Goal: Task Accomplishment & Management: Manage account settings

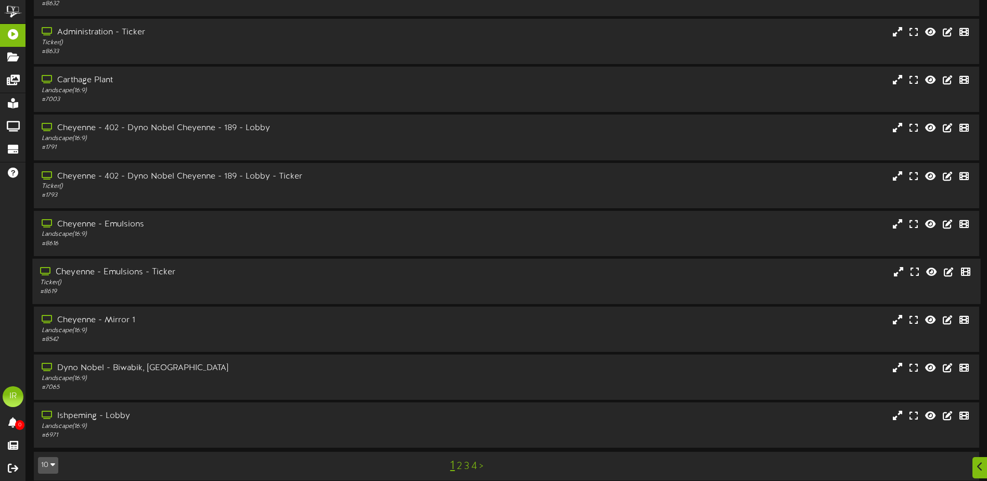
scroll to position [78, 0]
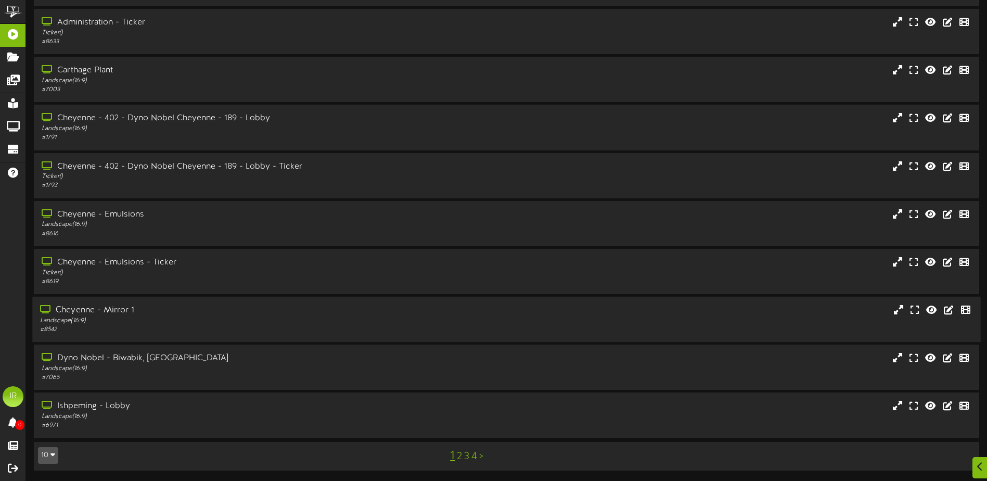
click at [159, 312] on div "Cheyenne - Mirror 1" at bounding box center [229, 310] width 379 height 12
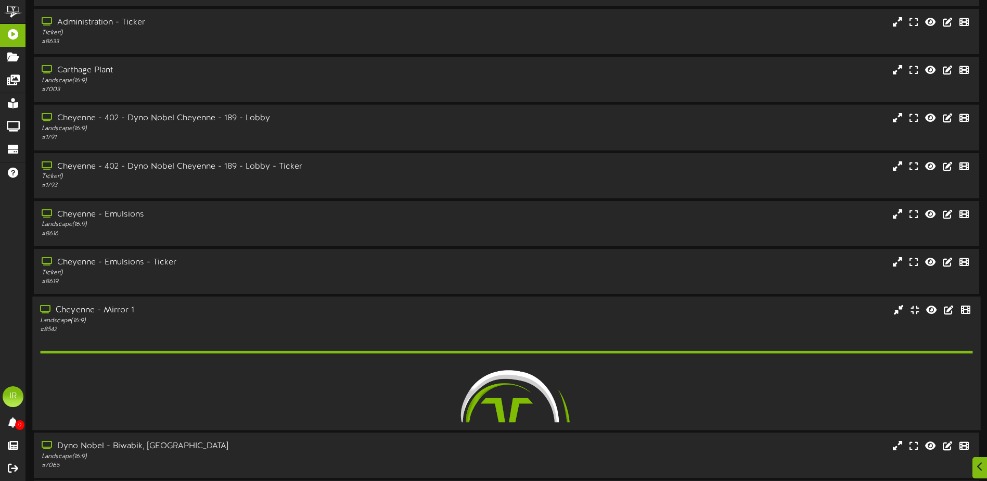
click at [159, 312] on div "Cheyenne - Mirror 1" at bounding box center [229, 310] width 379 height 12
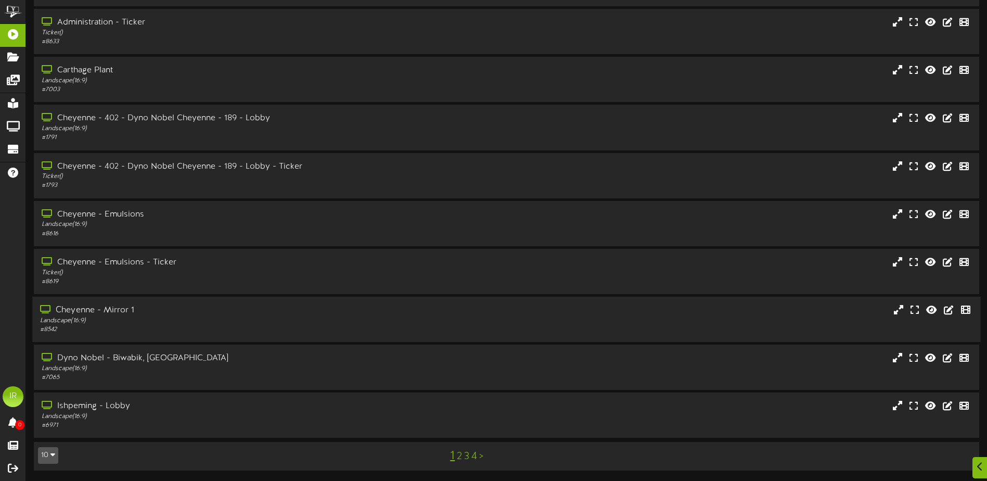
click at [154, 313] on div "Cheyenne - Mirror 1" at bounding box center [229, 310] width 379 height 12
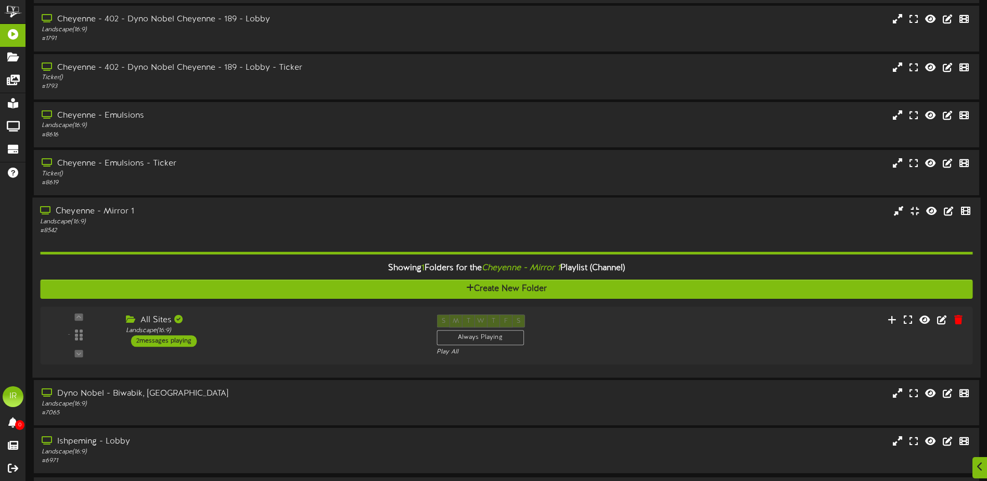
scroll to position [212, 0]
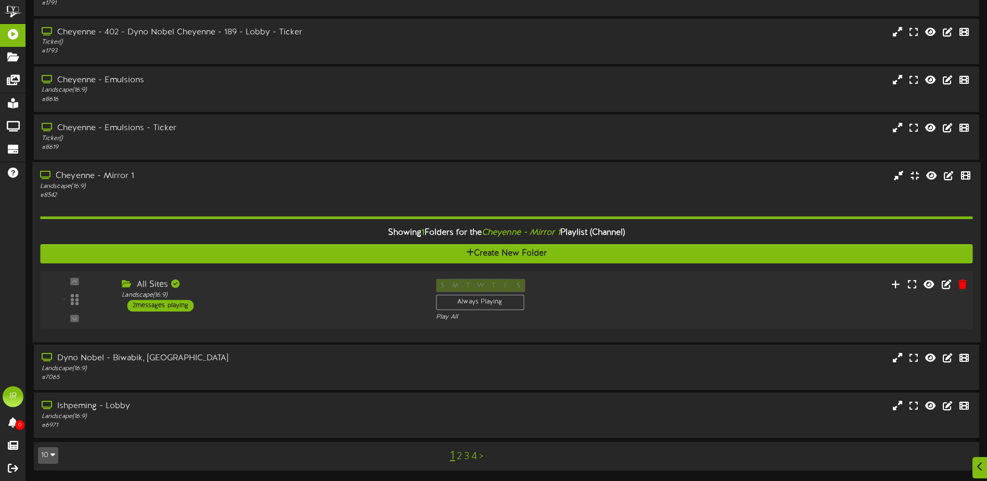
click at [158, 308] on div "2 messages playing" at bounding box center [160, 305] width 67 height 11
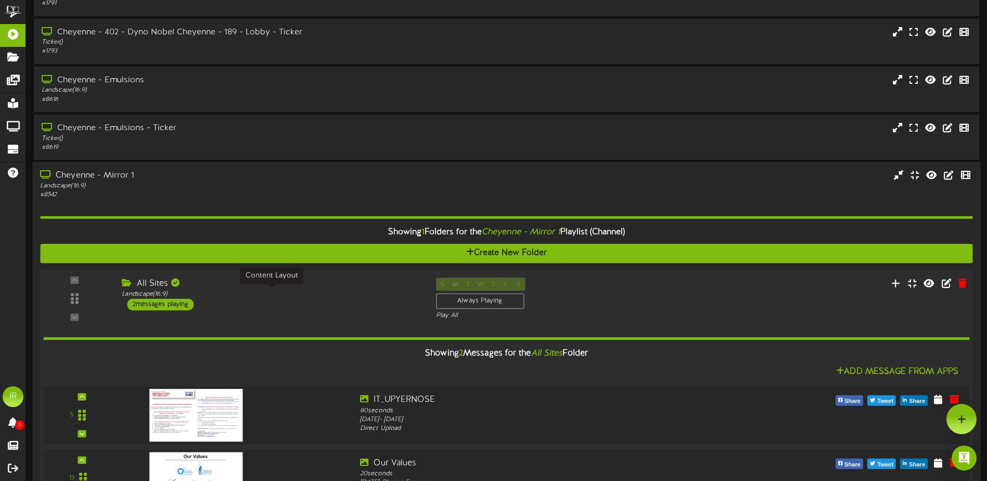
scroll to position [160, 0]
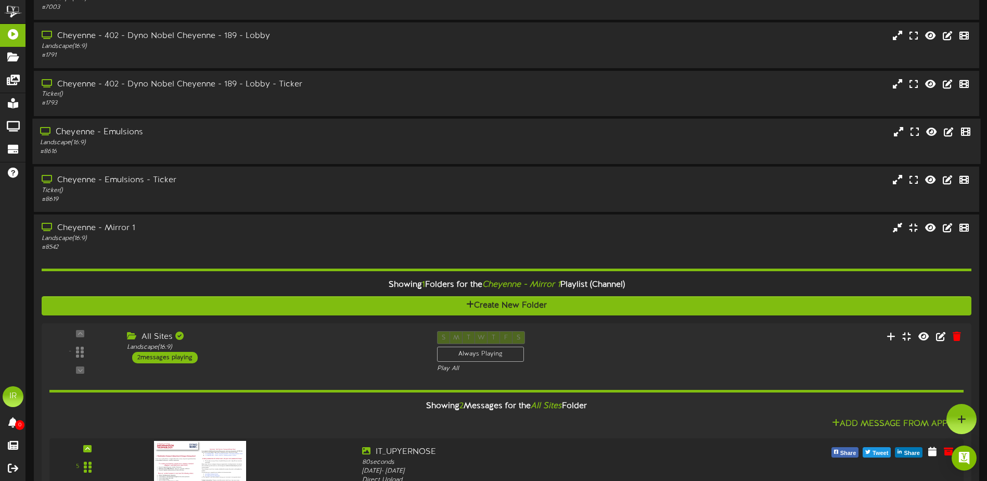
click at [139, 146] on div "Landscape ( 16:9 )" at bounding box center [229, 142] width 379 height 9
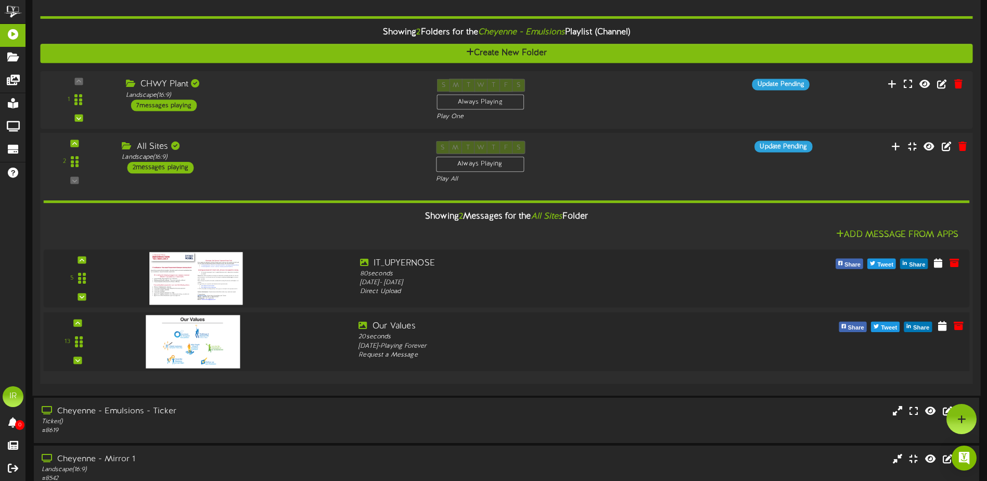
scroll to position [212, 0]
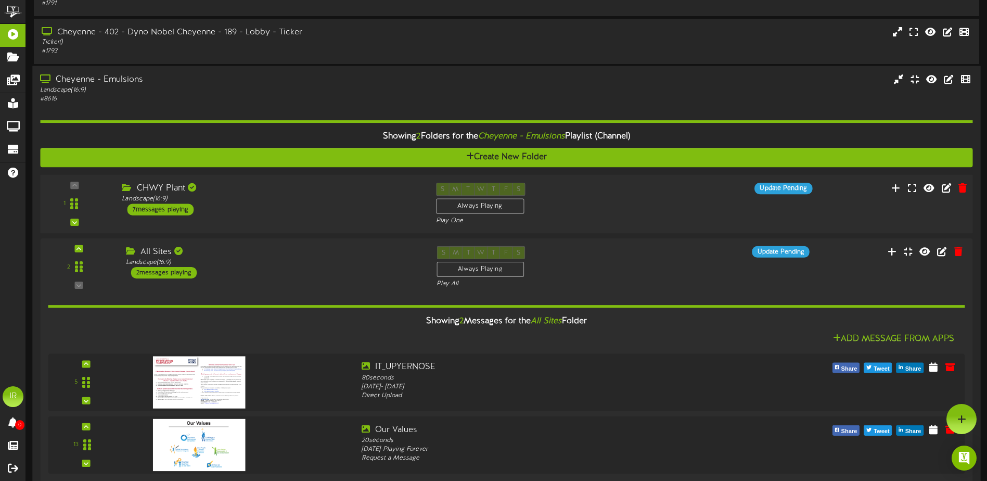
click at [158, 184] on div "CHWY Plant" at bounding box center [271, 188] width 298 height 12
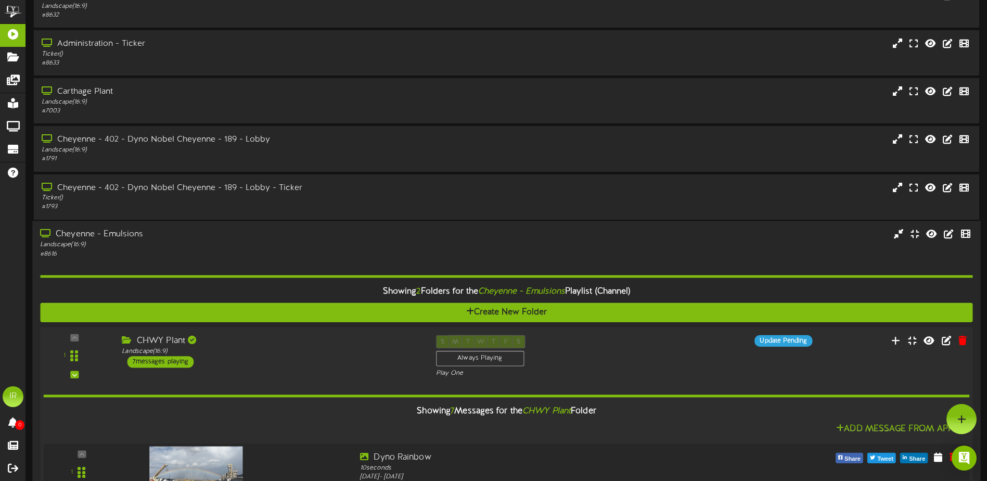
scroll to position [56, 0]
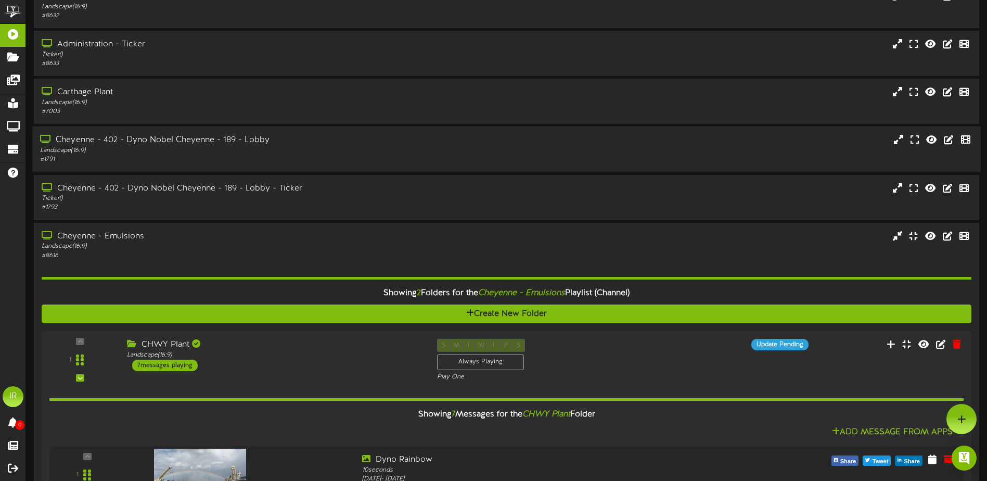
click at [165, 147] on div "Landscape ( 16:9 )" at bounding box center [229, 150] width 379 height 9
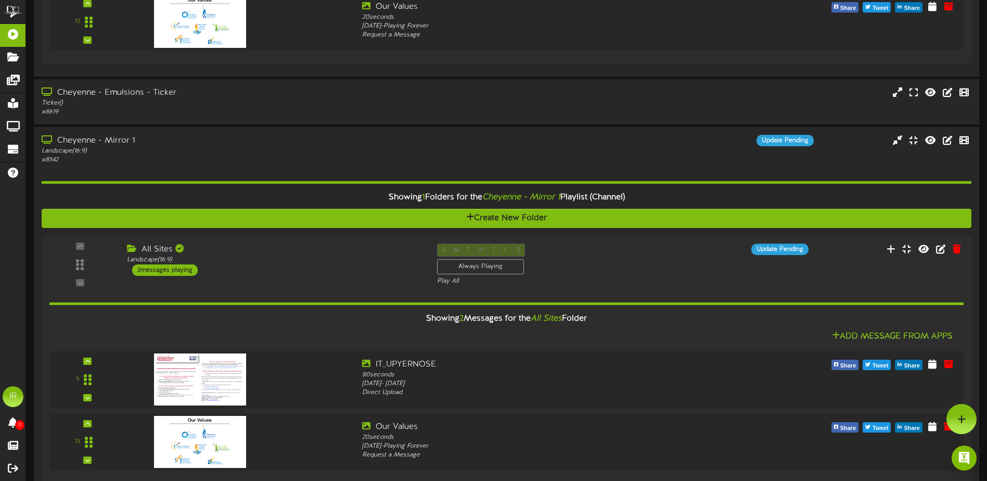
scroll to position [1970, 0]
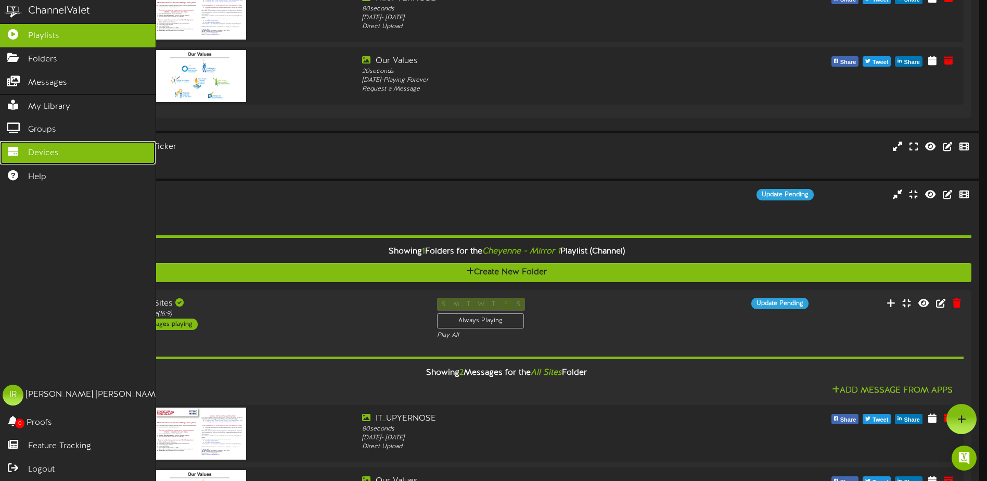
click at [51, 141] on link "Devices" at bounding box center [78, 152] width 156 height 23
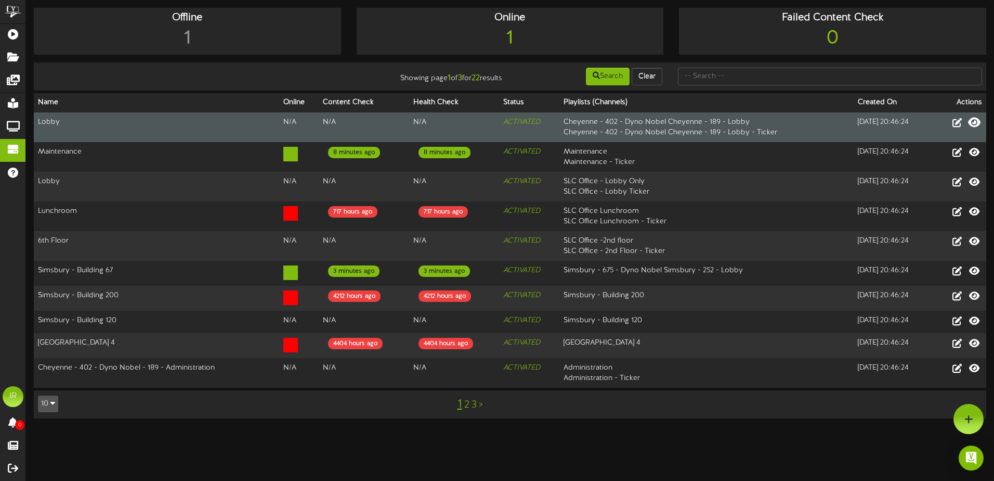
click at [972, 122] on icon at bounding box center [974, 122] width 12 height 11
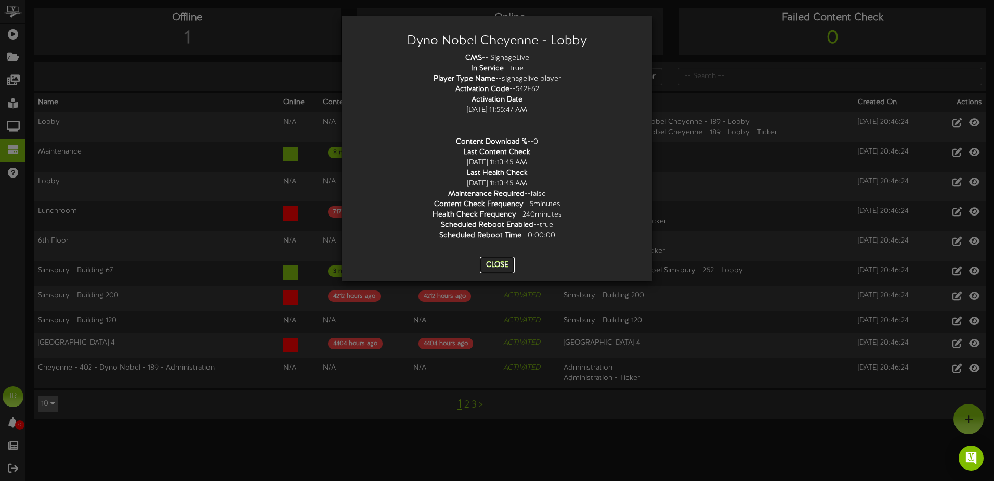
click at [501, 265] on button "Close" at bounding box center [497, 264] width 35 height 17
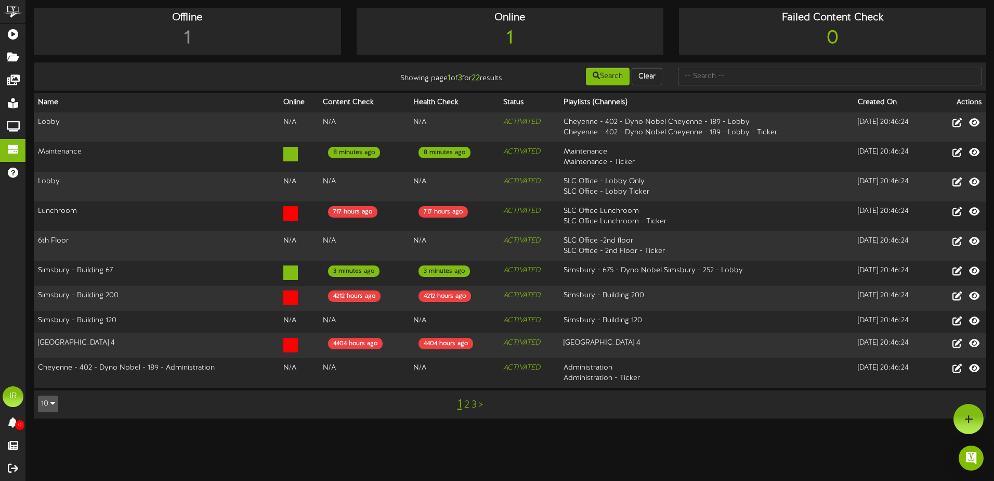
click at [469, 402] on link "2" at bounding box center [466, 404] width 5 height 11
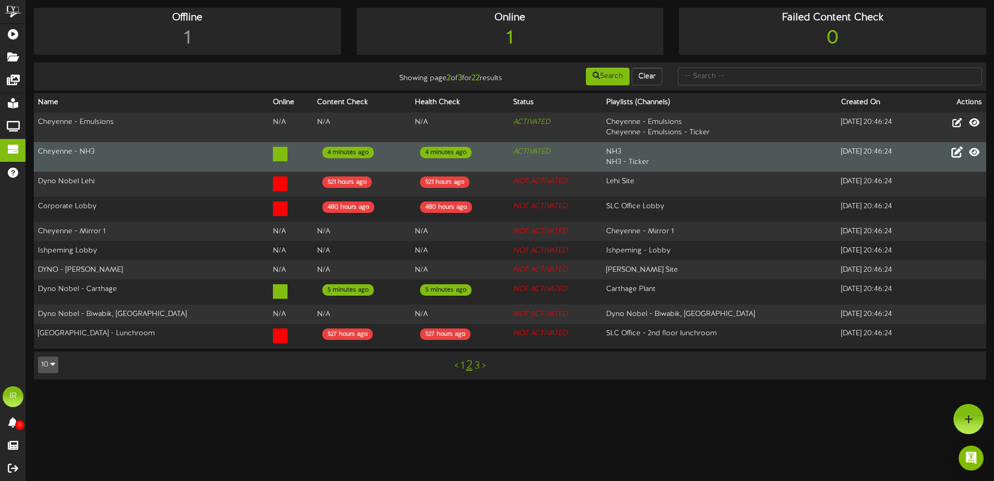
click at [953, 153] on icon at bounding box center [957, 151] width 11 height 11
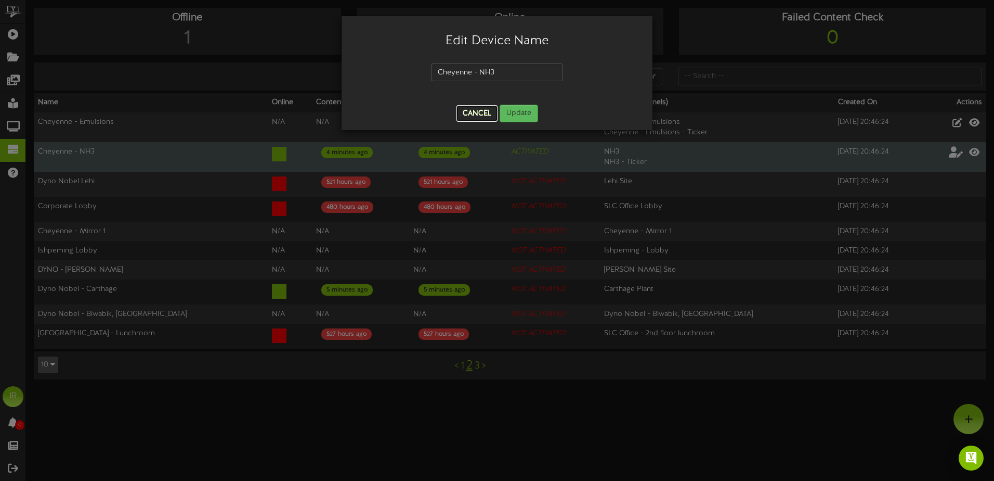
click at [476, 117] on button "Cancel" at bounding box center [477, 113] width 41 height 17
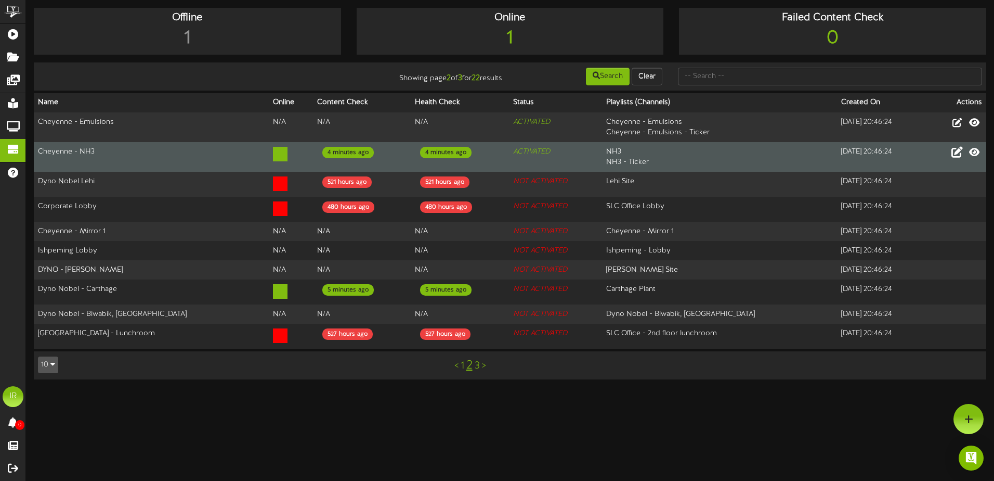
click at [476, 363] on link "3" at bounding box center [477, 365] width 5 height 11
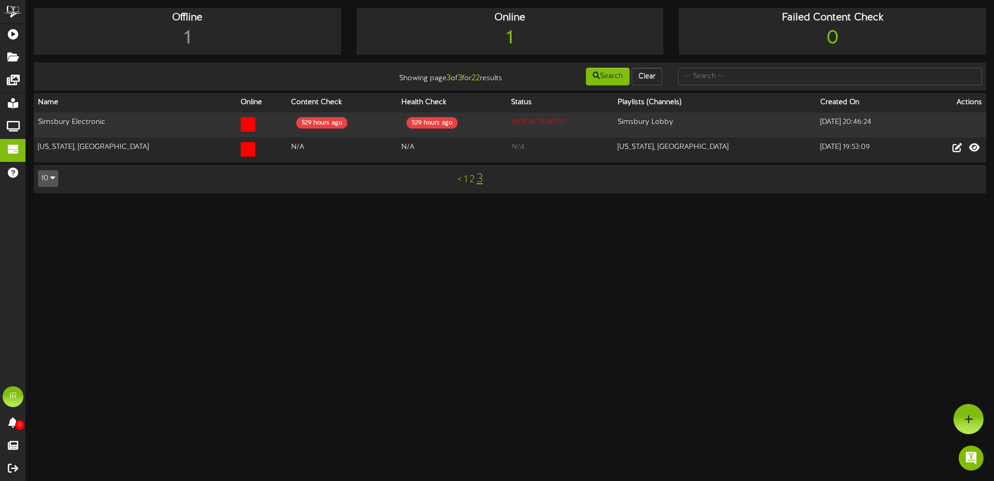
click at [464, 179] on link "1" at bounding box center [466, 179] width 4 height 11
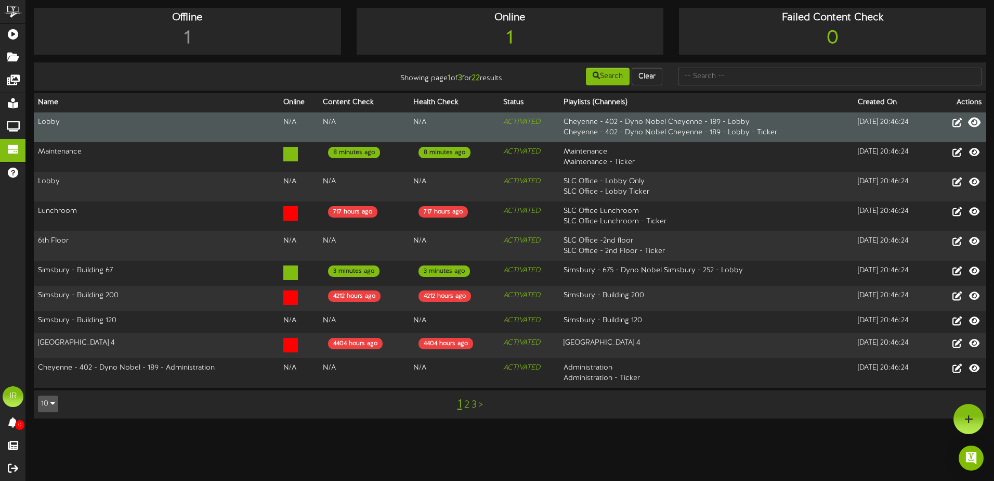
click at [975, 125] on icon at bounding box center [974, 122] width 12 height 11
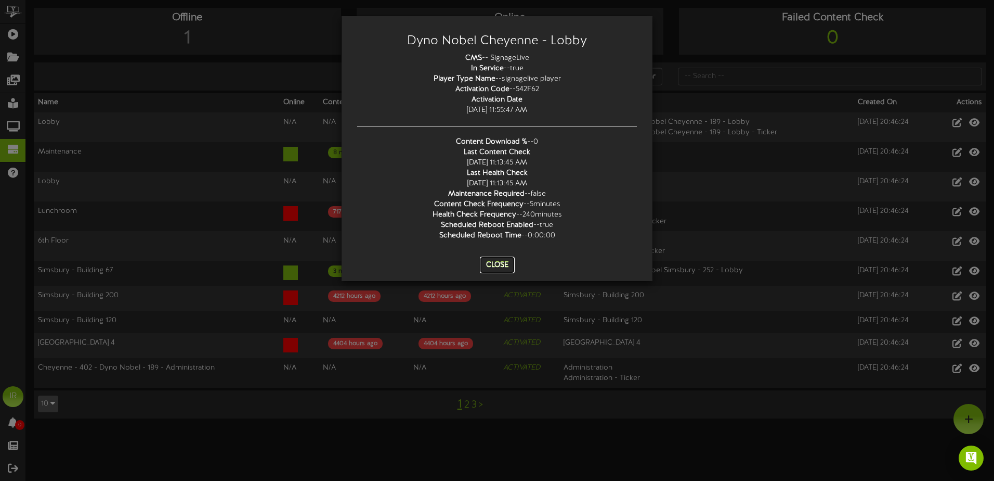
click at [498, 268] on button "Close" at bounding box center [497, 264] width 35 height 17
